Goal: Find contact information: Find contact information

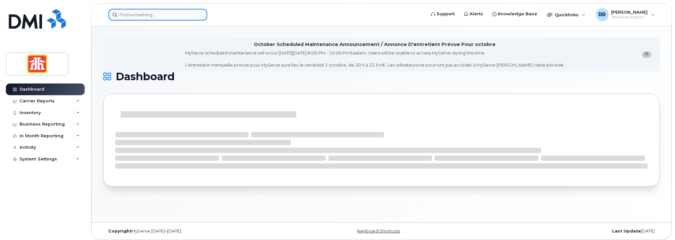
click at [127, 13] on input at bounding box center [157, 15] width 99 height 12
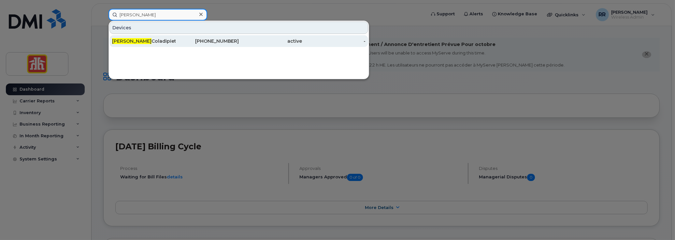
type input "donato"
click at [130, 40] on div "Donato Coladipietro" at bounding box center [143, 41] width 63 height 7
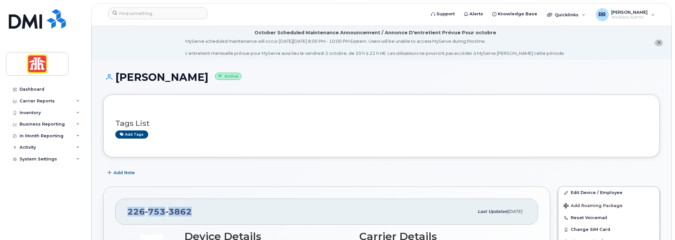
drag, startPoint x: 126, startPoint y: 208, endPoint x: 197, endPoint y: 207, distance: 71.0
click at [197, 207] on div "[PHONE_NUMBER] Last updated [DATE]" at bounding box center [326, 211] width 423 height 26
copy span "[PHONE_NUMBER]"
